Goal: Task Accomplishment & Management: Use online tool/utility

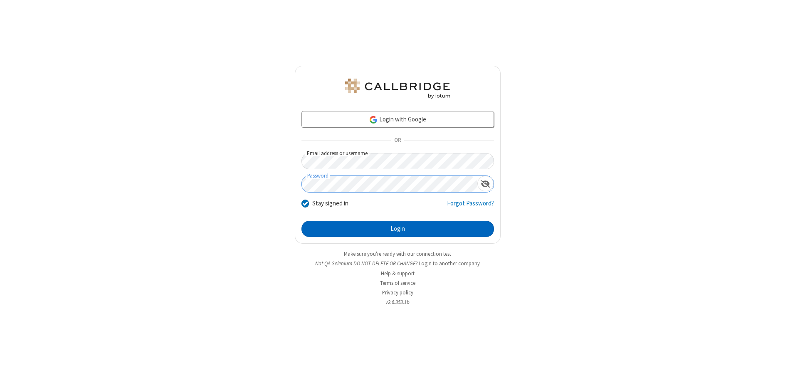
click at [398, 229] on button "Login" at bounding box center [398, 229] width 193 height 17
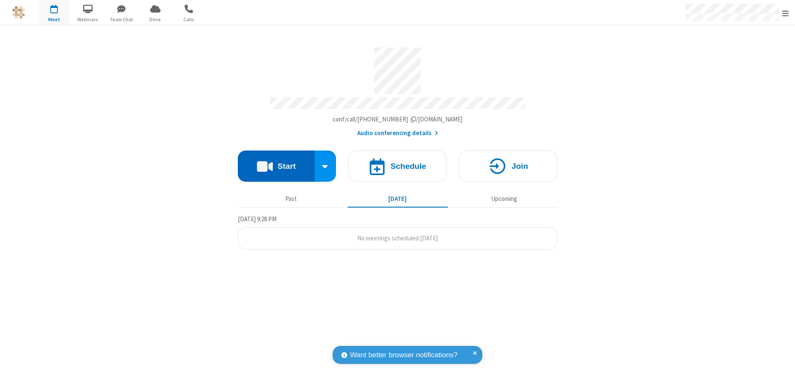
click at [276, 163] on button "Start" at bounding box center [276, 166] width 77 height 31
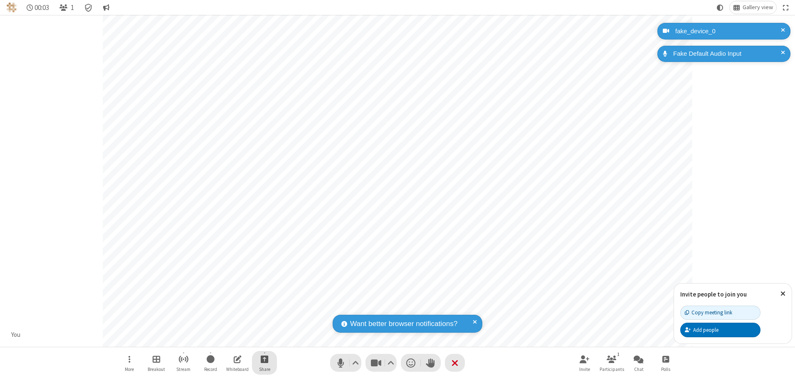
click at [265, 359] on span "Start sharing" at bounding box center [265, 359] width 8 height 10
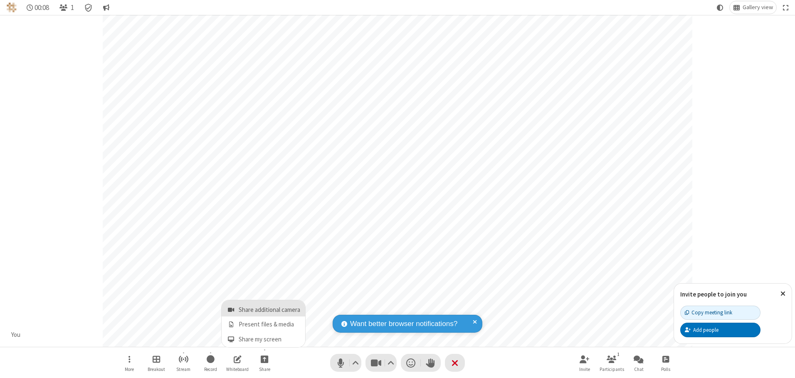
click at [264, 308] on span "Share additional camera" at bounding box center [270, 310] width 62 height 7
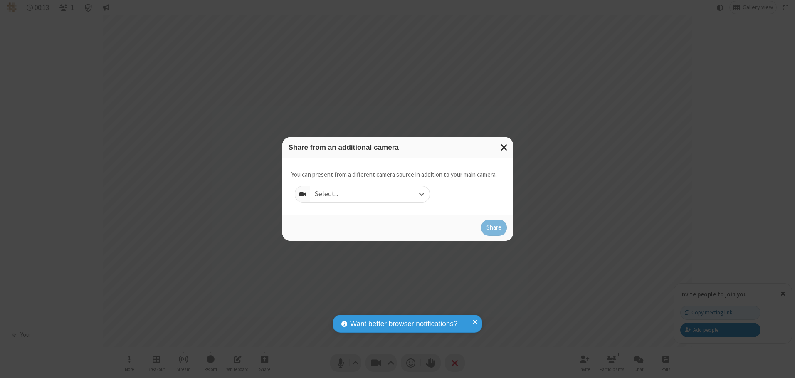
click at [370, 194] on div "Select..." at bounding box center [369, 194] width 119 height 16
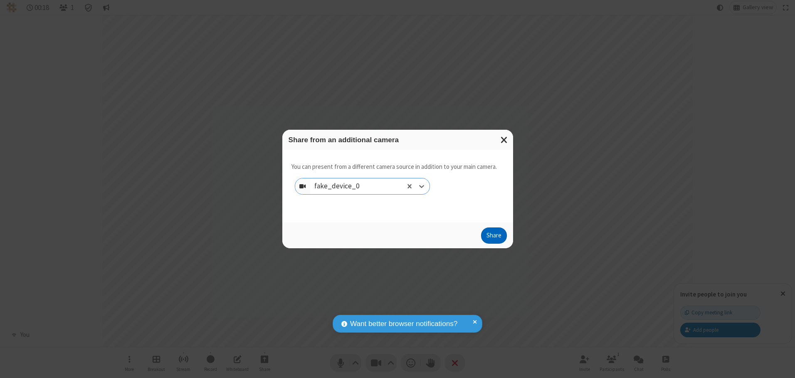
click at [494, 238] on button "Share" at bounding box center [494, 236] width 26 height 17
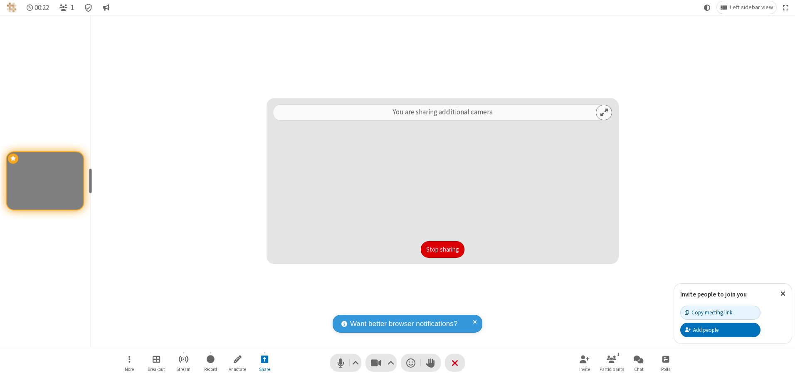
click at [443, 249] on button "Stop sharing" at bounding box center [443, 249] width 44 height 17
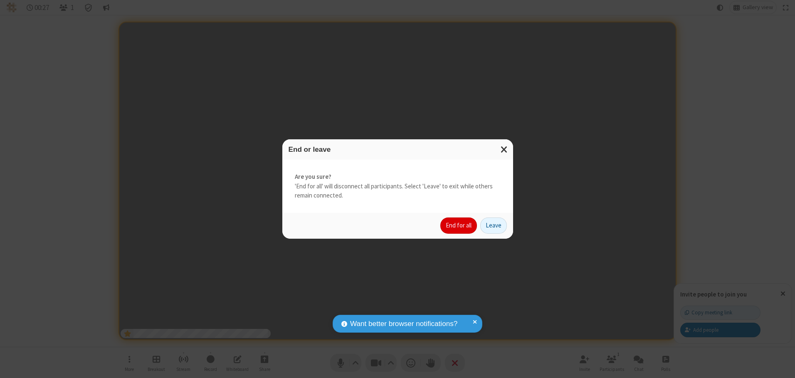
click at [459, 225] on button "End for all" at bounding box center [459, 226] width 37 height 17
